Goal: Task Accomplishment & Management: Complete application form

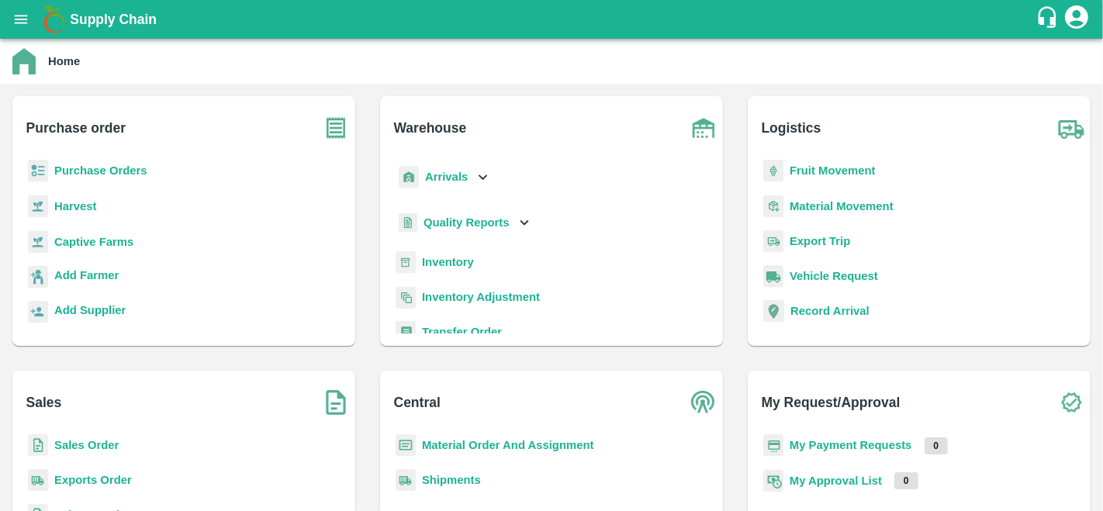
click at [119, 167] on b "Purchase Orders" at bounding box center [100, 170] width 93 height 12
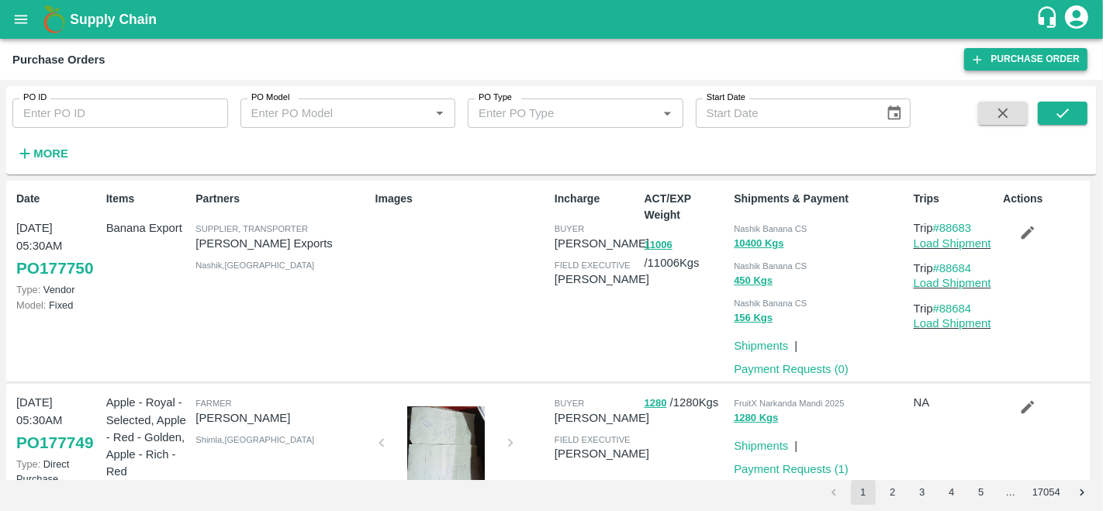
click at [988, 65] on link "Purchase Order" at bounding box center [1025, 59] width 123 height 22
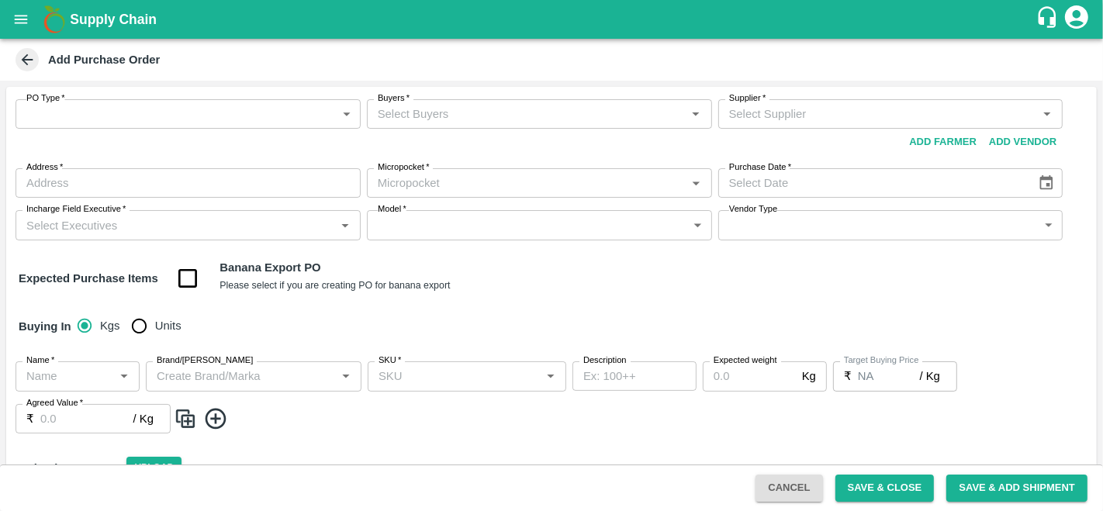
click at [185, 95] on div "PO Type   * ​ PO Type Buyers   * Buyers   * Supplier   * Supplier   * Add Vendo…" at bounding box center [551, 170] width 1091 height 166
click at [183, 115] on body "Supply Chain Add Purchase Order PO Type   * ​ PO Type Buyers   * Buyers   * Sup…" at bounding box center [551, 255] width 1103 height 511
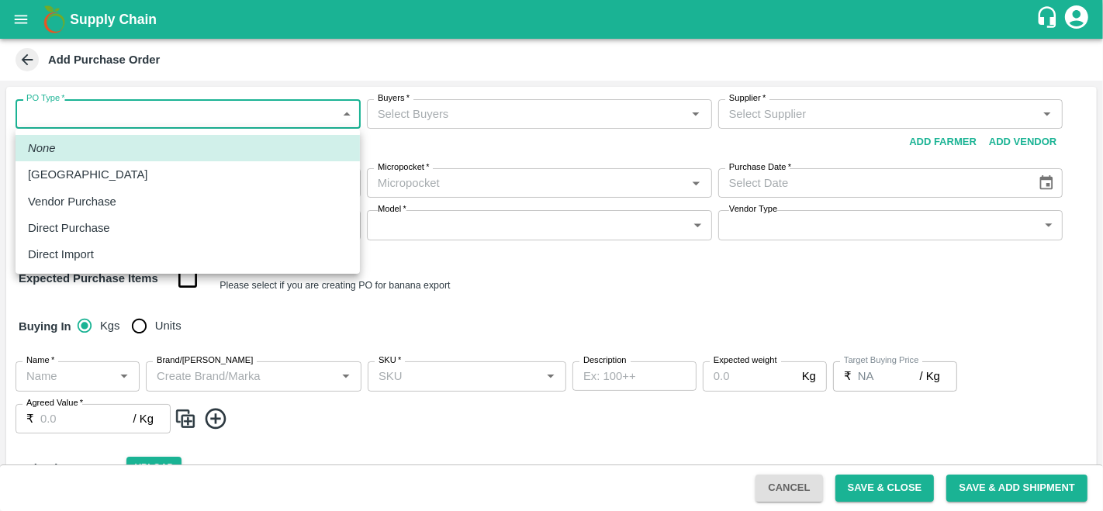
click at [66, 227] on p "Direct Purchase" at bounding box center [69, 228] width 82 height 17
type input "3"
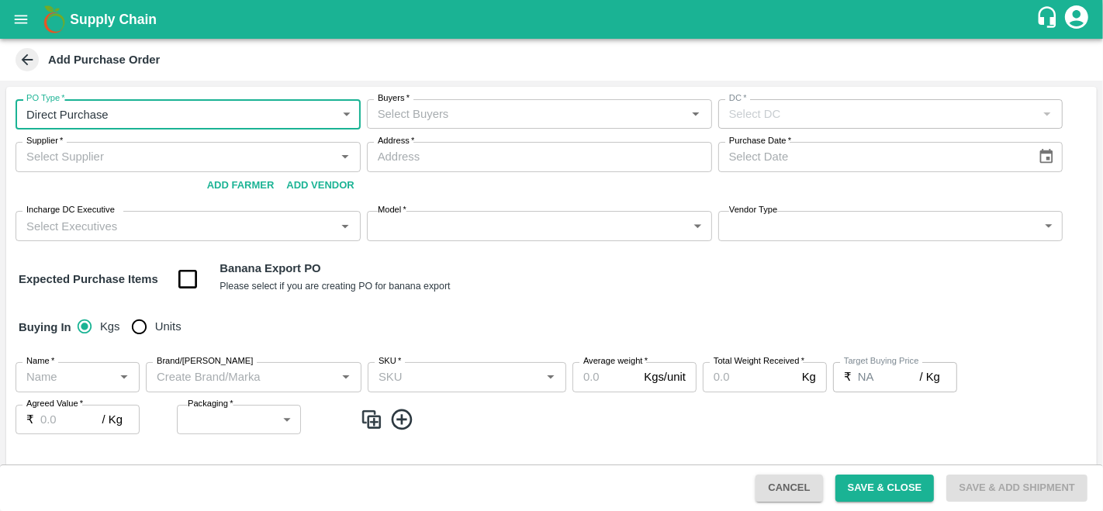
click at [445, 117] on input "Buyers   *" at bounding box center [527, 114] width 310 height 20
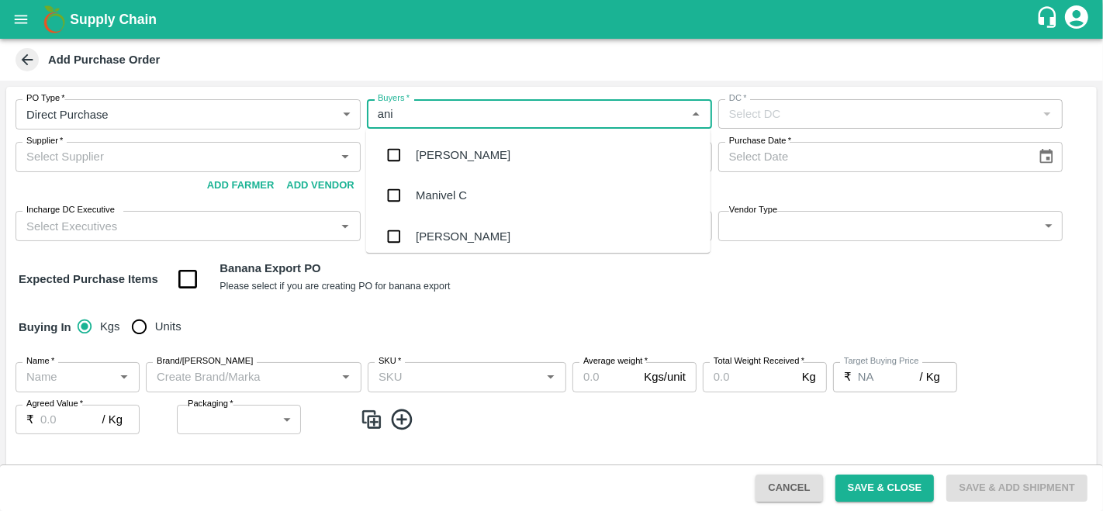
type input "anil"
click at [472, 169] on div "[PERSON_NAME]" at bounding box center [538, 155] width 344 height 40
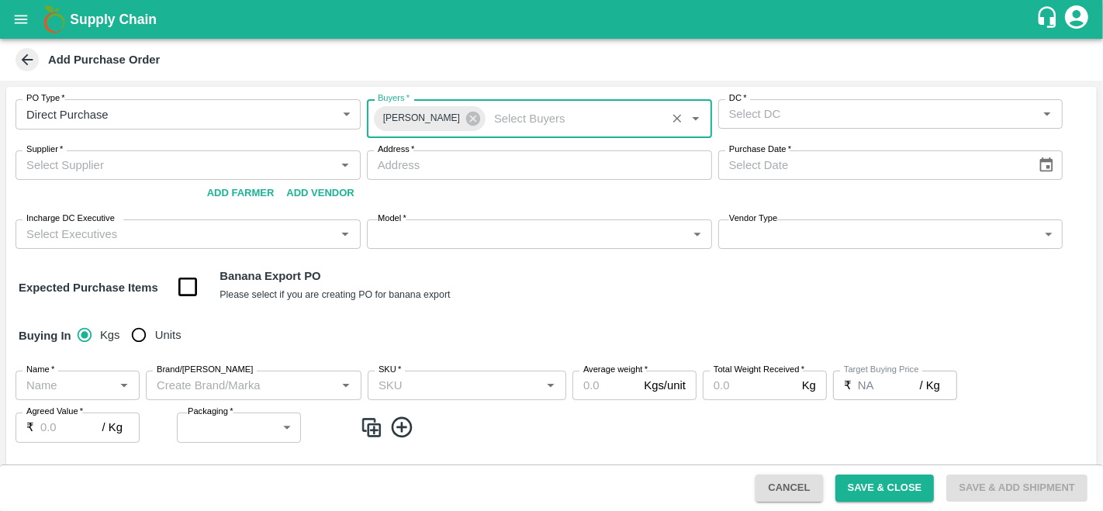
click at [839, 122] on input "DC   *" at bounding box center [878, 114] width 310 height 20
